Goal: Task Accomplishment & Management: Complete application form

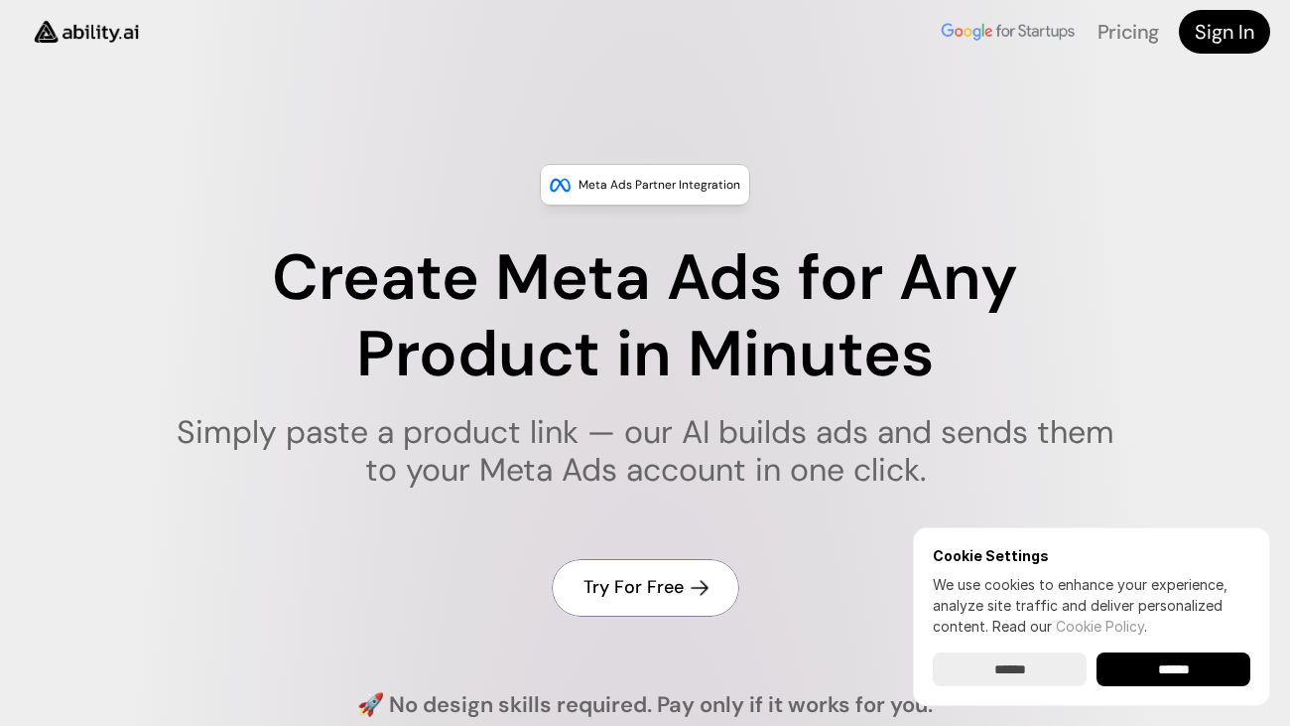
click at [693, 608] on link "Try For Free" at bounding box center [646, 587] width 188 height 57
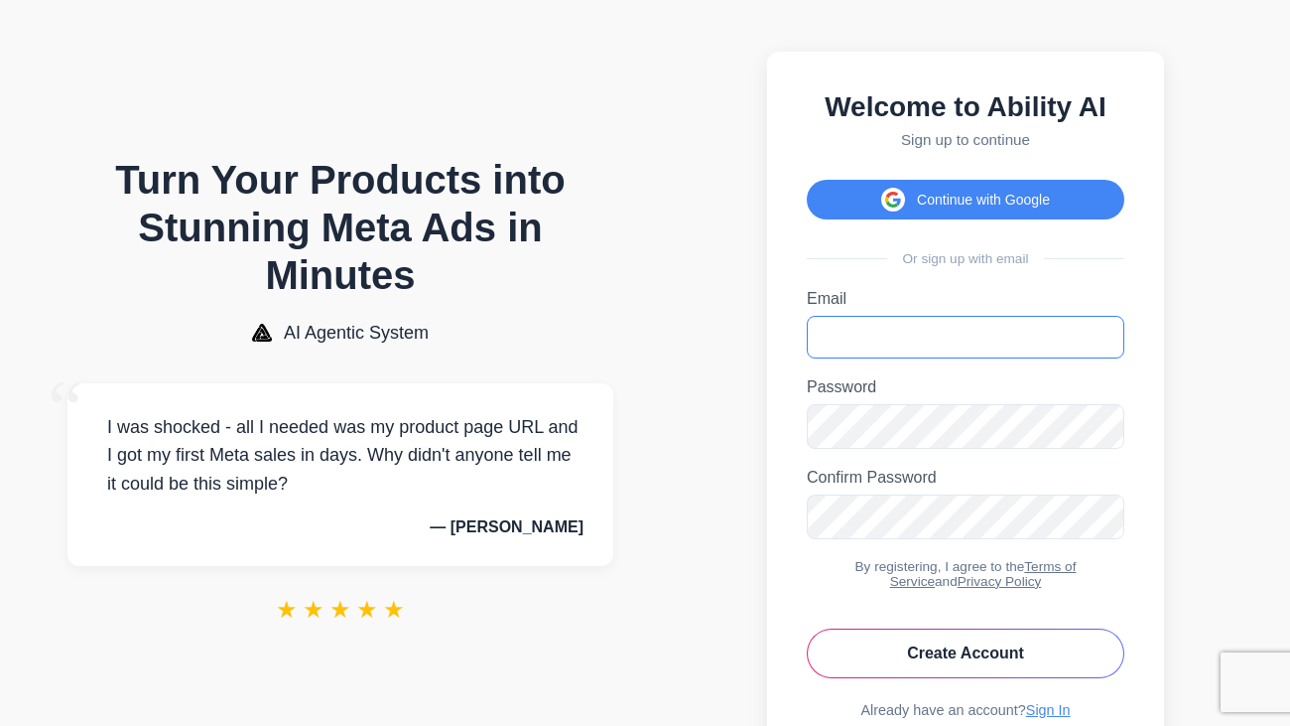
click at [1026, 341] on input "Email" at bounding box center [966, 337] width 318 height 43
type input "********"
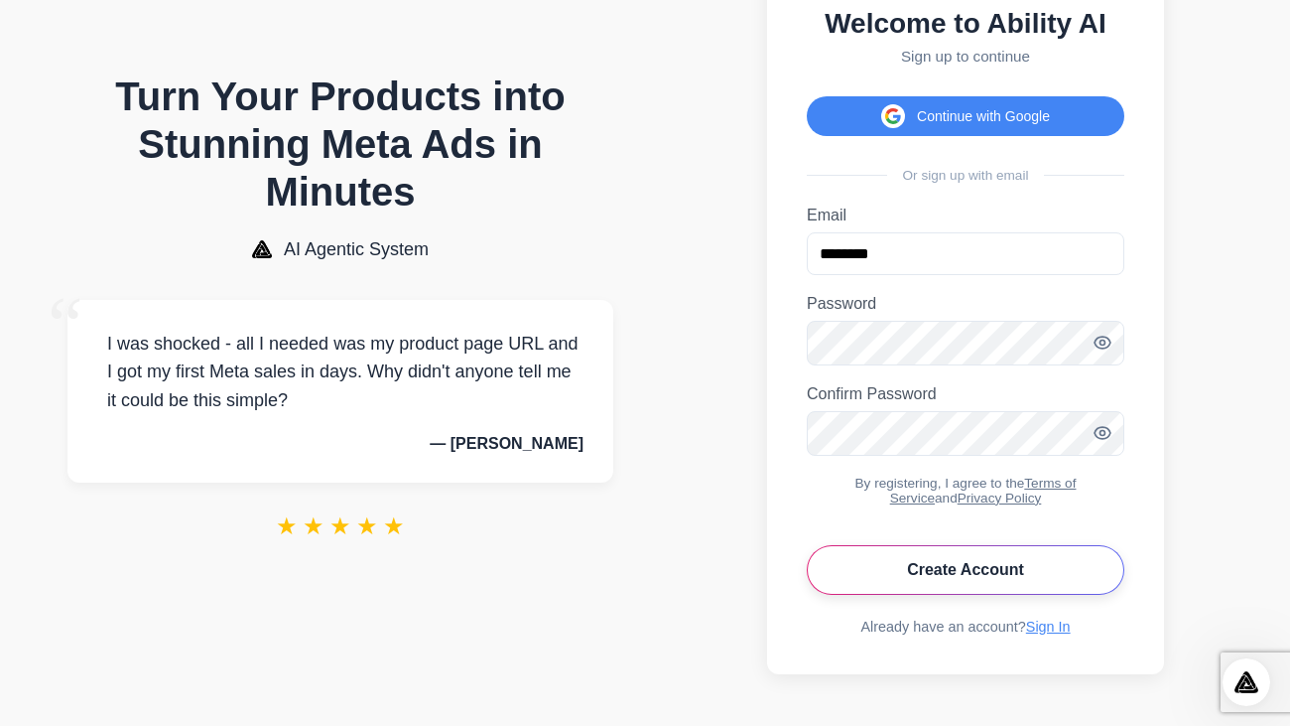
click at [1092, 564] on button "Create Account" at bounding box center [966, 570] width 318 height 50
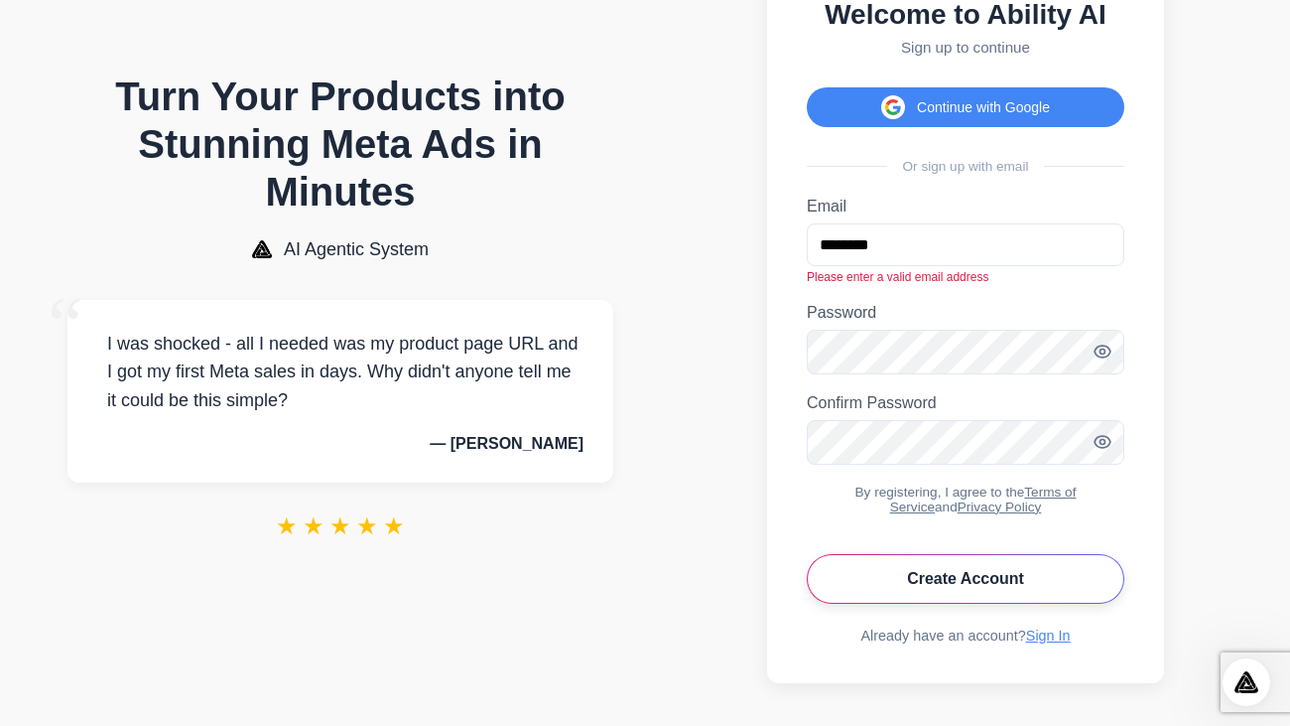
scroll to position [101, 0]
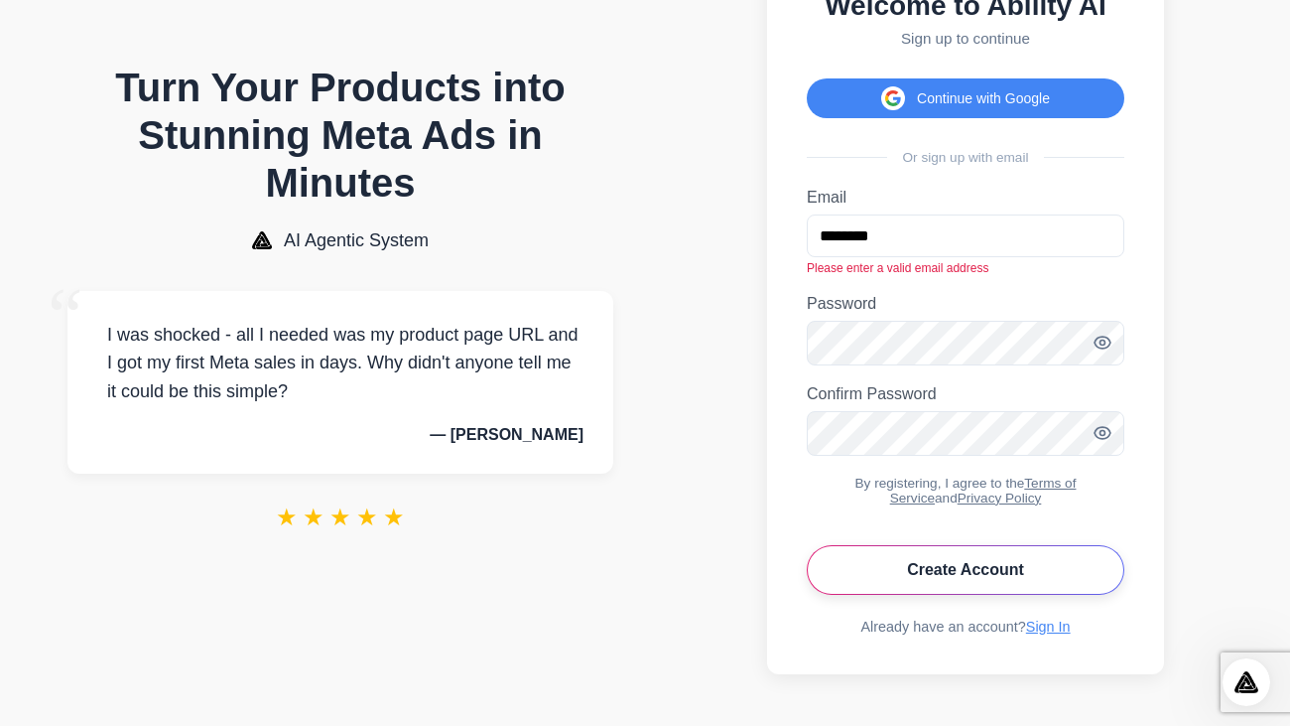
click at [1089, 573] on button "Create Account" at bounding box center [966, 570] width 318 height 50
click at [1063, 582] on button "Create Account" at bounding box center [966, 570] width 318 height 50
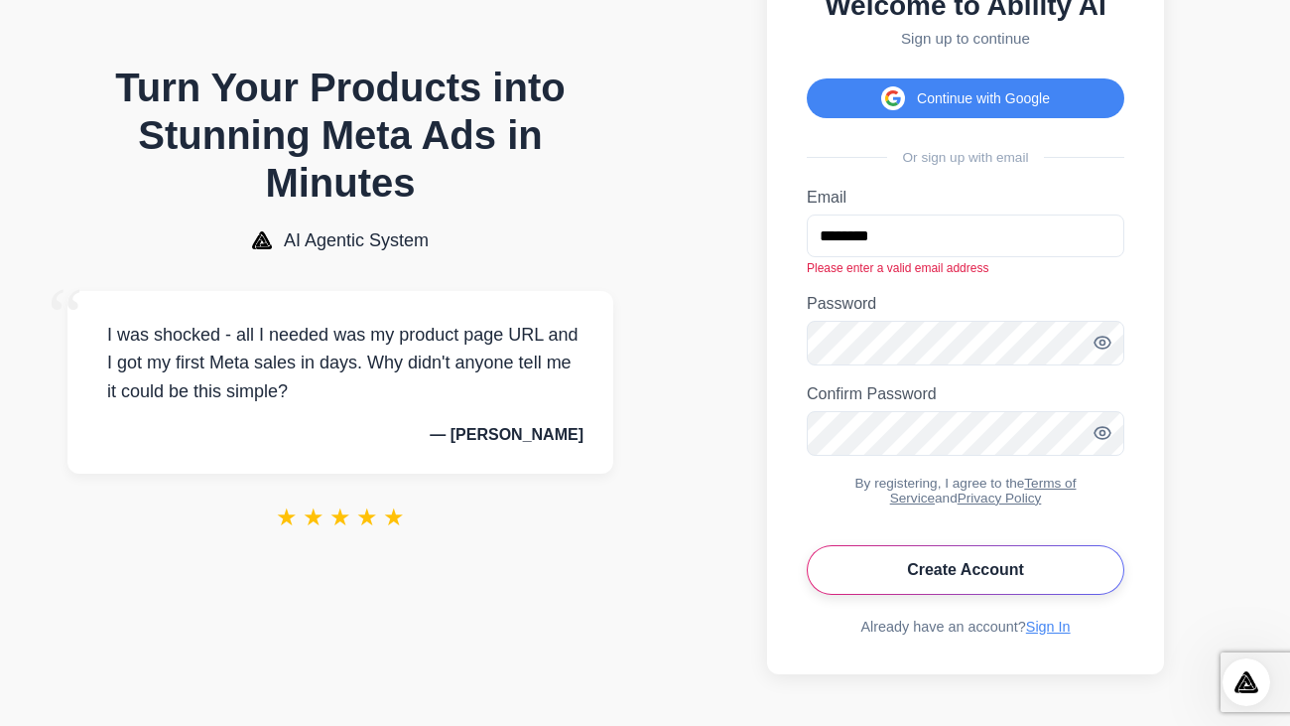
click at [1063, 582] on button "Create Account" at bounding box center [966, 570] width 318 height 50
